Goal: Task Accomplishment & Management: Use online tool/utility

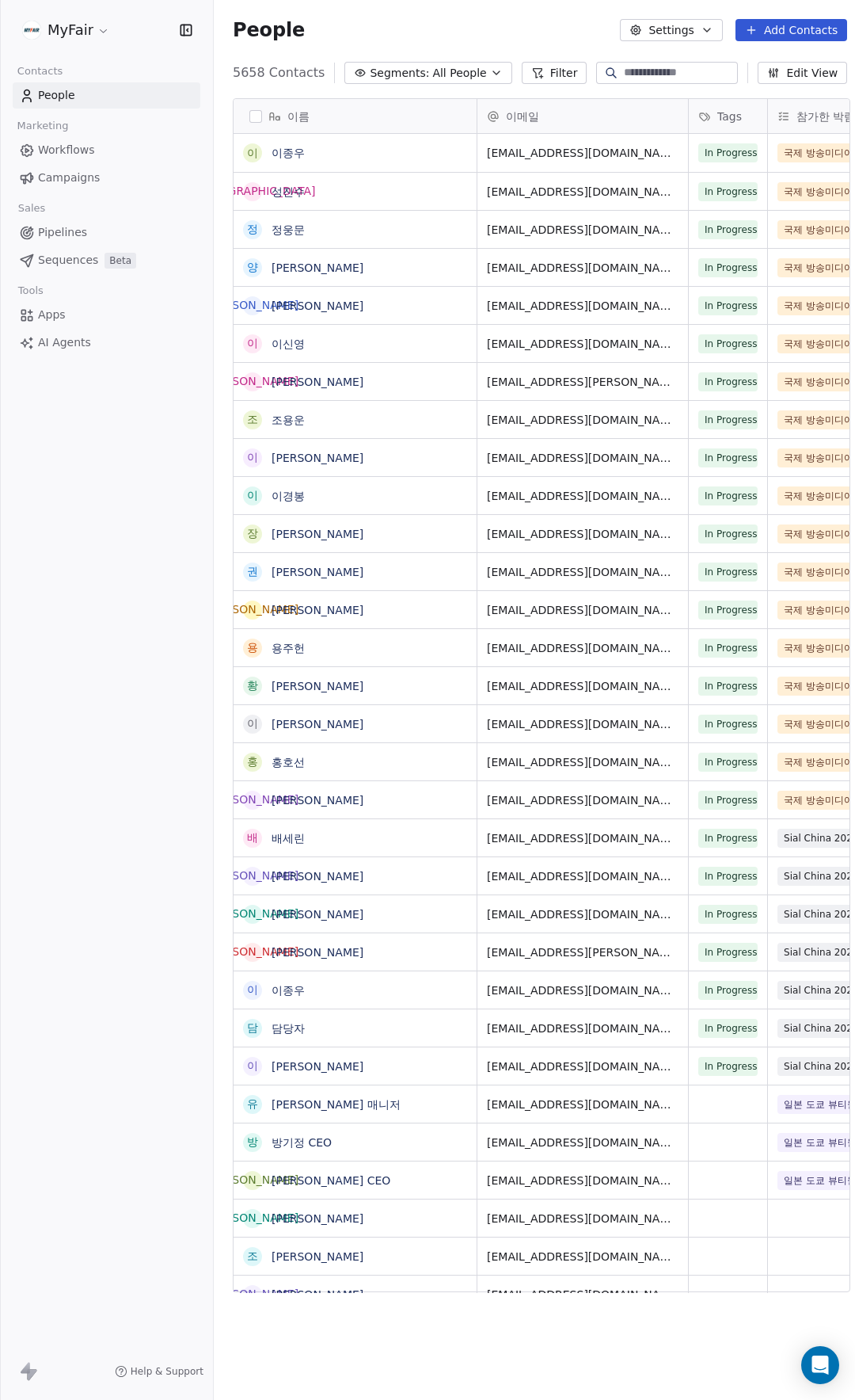
scroll to position [1220, 645]
click at [58, 179] on span "Campaigns" at bounding box center [69, 178] width 62 height 16
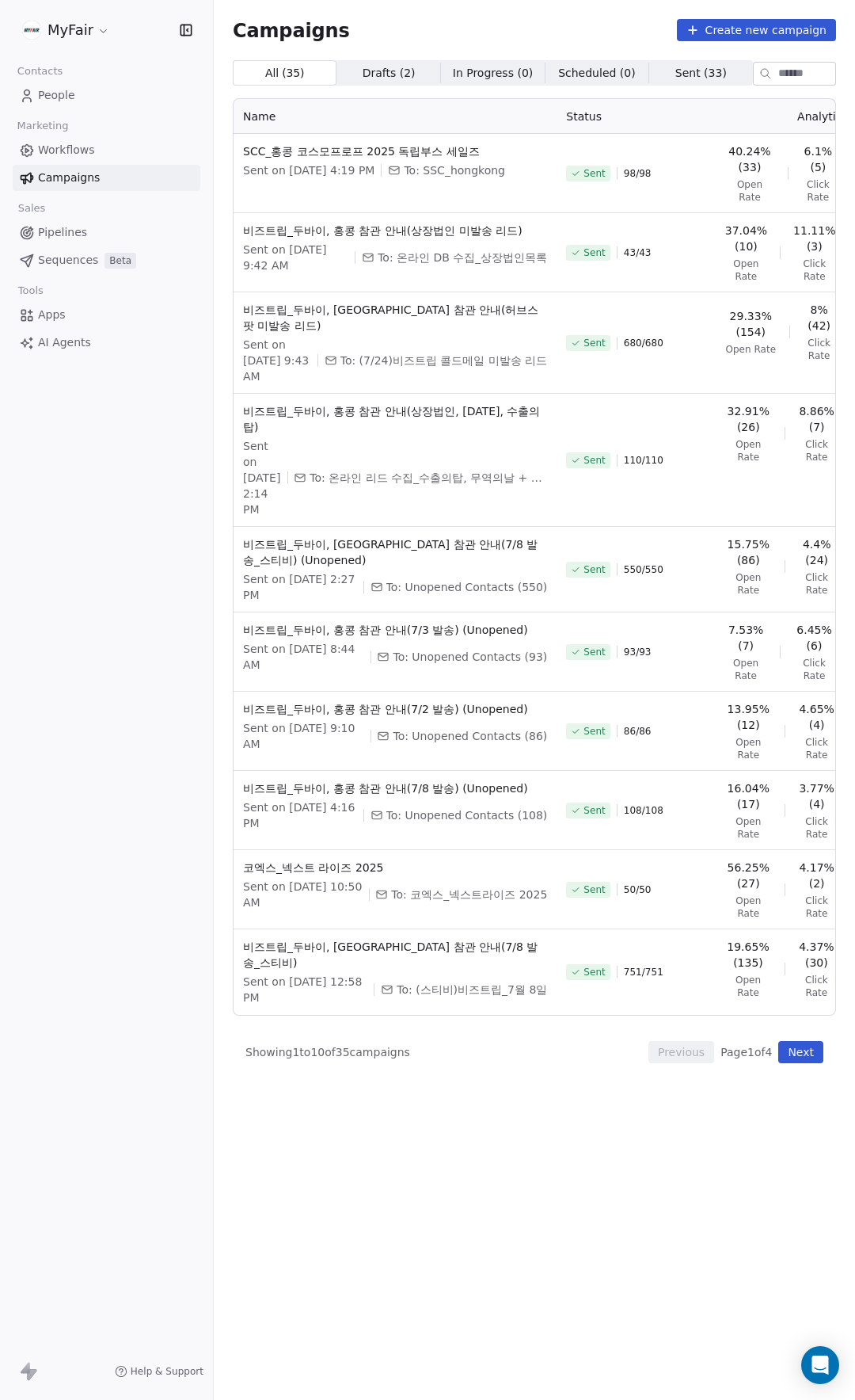
click at [539, 8] on div "Campaigns Create new campaign All ( 35 ) All ( 35 ) Drafts ( 2 ) Drafts ( 2 ) I…" at bounding box center [535, 639] width 642 height 1279
click at [545, 29] on div "Campaigns Create new campaign" at bounding box center [534, 30] width 603 height 22
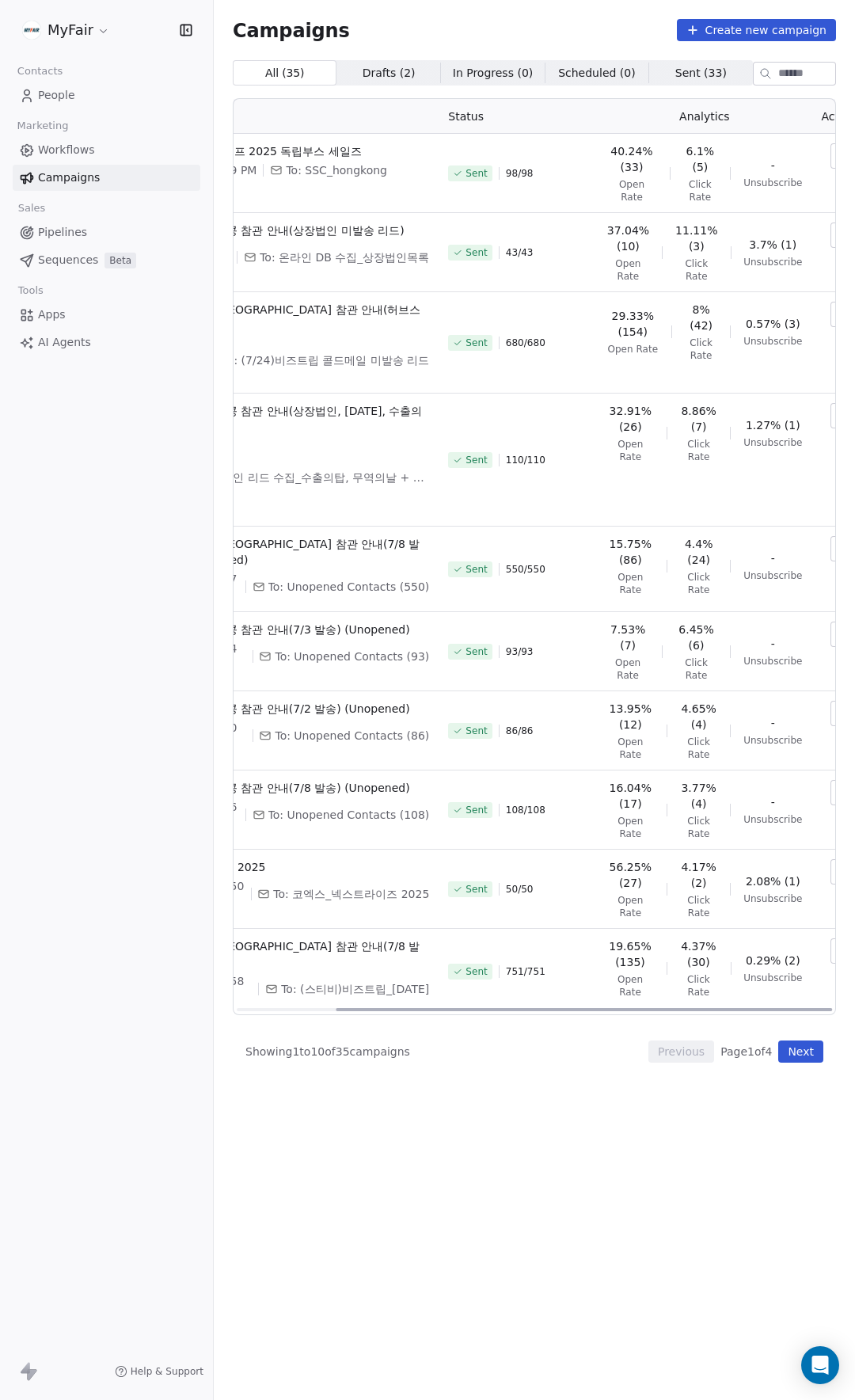
scroll to position [0, 121]
click at [571, 10] on div "Campaigns Create new campaign All ( 35 ) All ( 35 ) Drafts ( 2 ) Drafts ( 2 ) I…" at bounding box center [535, 640] width 642 height 1279
